Goal: Check status: Check status

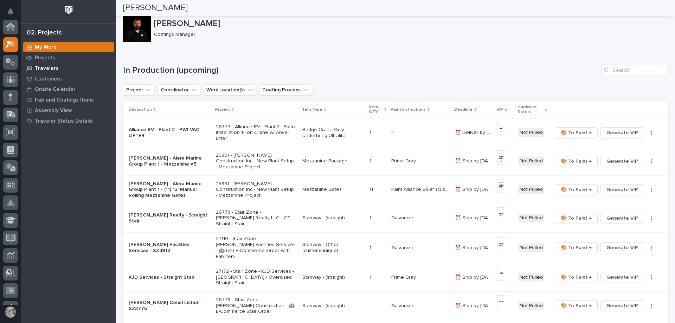
click at [42, 69] on p "Travelers" at bounding box center [47, 68] width 24 height 6
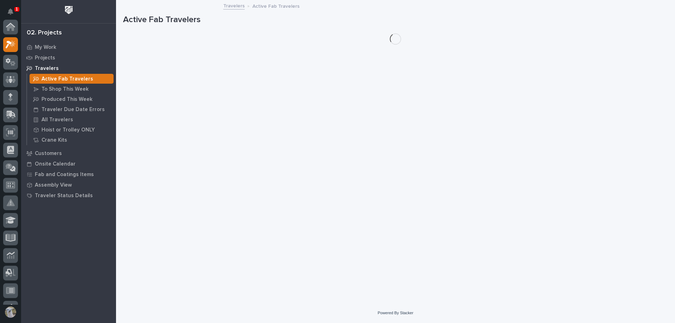
scroll to position [18, 0]
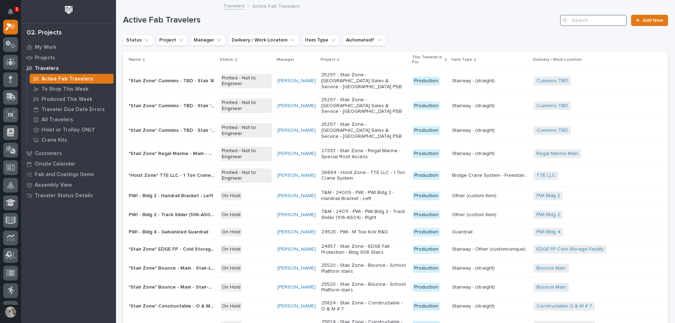
click at [606, 20] on input "Search" at bounding box center [593, 20] width 67 height 11
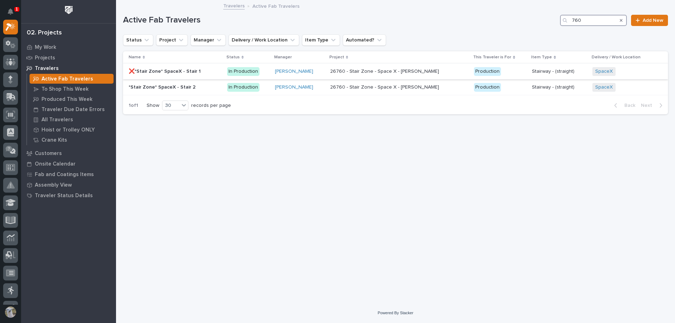
type input "760"
click at [164, 72] on p "❌*Stair Zone* SpaceX - Stair 1" at bounding box center [165, 70] width 73 height 7
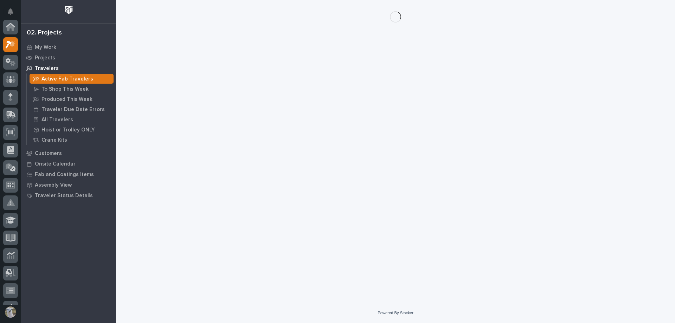
scroll to position [18, 0]
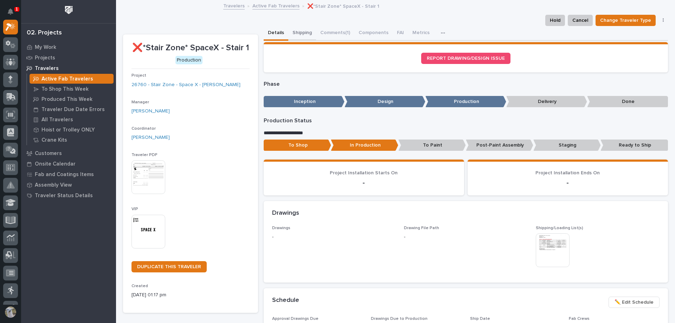
click at [292, 30] on button "Shipping" at bounding box center [302, 33] width 28 height 15
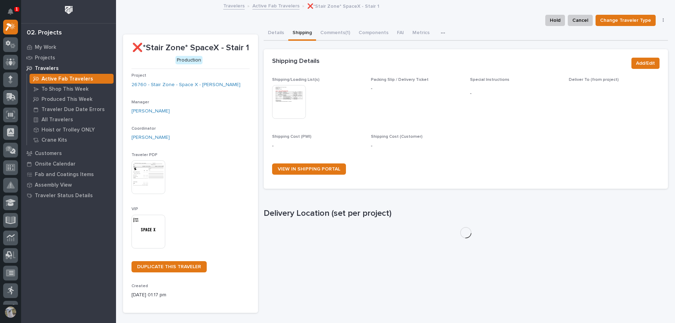
click at [286, 104] on img at bounding box center [289, 102] width 34 height 34
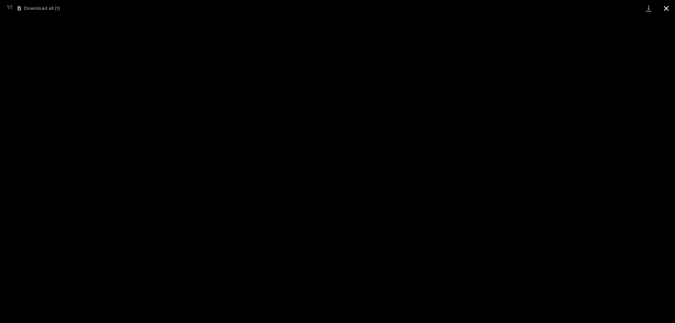
click at [664, 8] on button "Close gallery" at bounding box center [666, 8] width 18 height 17
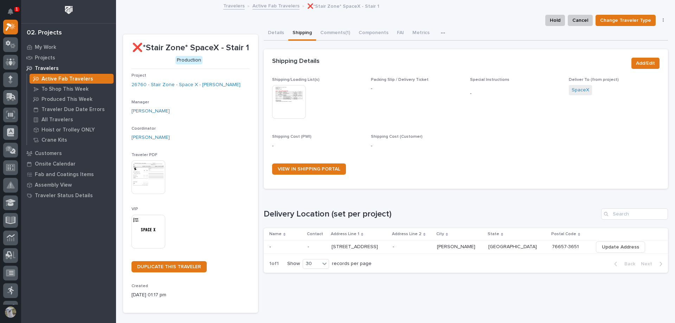
click at [274, 7] on link "Active Fab Travelers" at bounding box center [275, 5] width 47 height 8
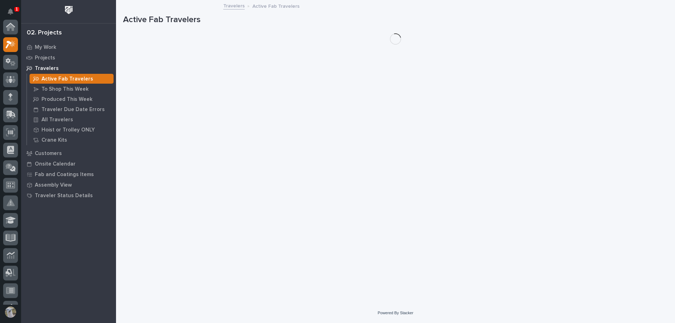
scroll to position [18, 0]
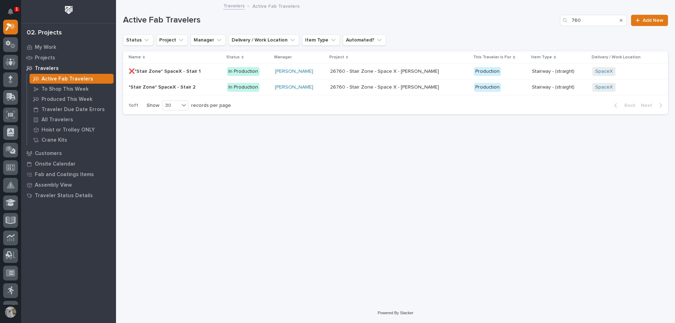
click at [163, 86] on p "*Stair Zone* SpaceX - Stair 2" at bounding box center [163, 86] width 68 height 7
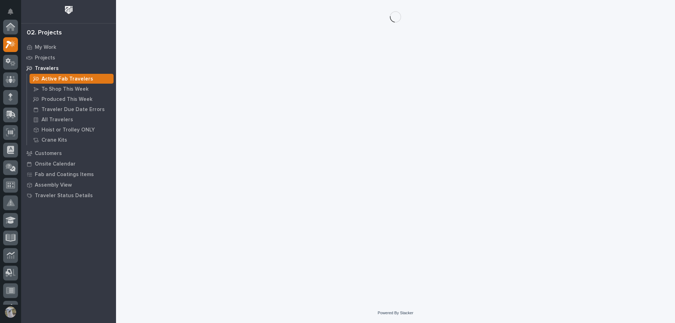
scroll to position [18, 0]
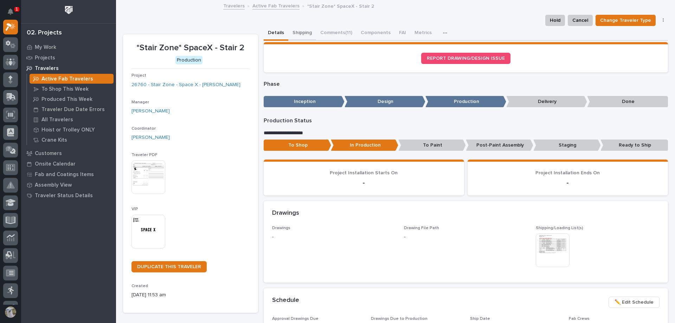
click at [299, 32] on button "Shipping" at bounding box center [302, 33] width 28 height 15
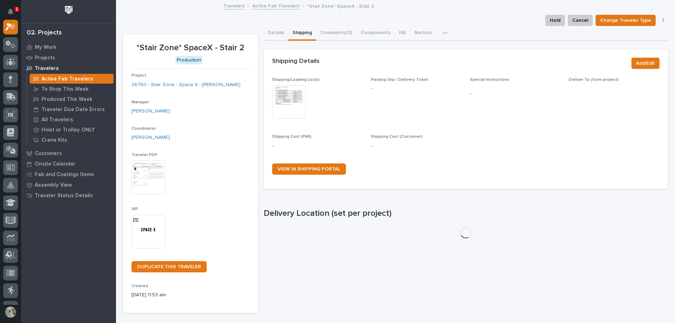
click at [291, 104] on img at bounding box center [289, 102] width 34 height 34
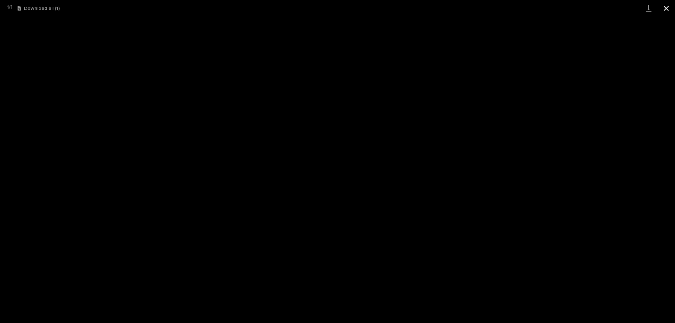
click at [668, 8] on button "Close gallery" at bounding box center [666, 8] width 18 height 17
